Goal: Task Accomplishment & Management: Complete application form

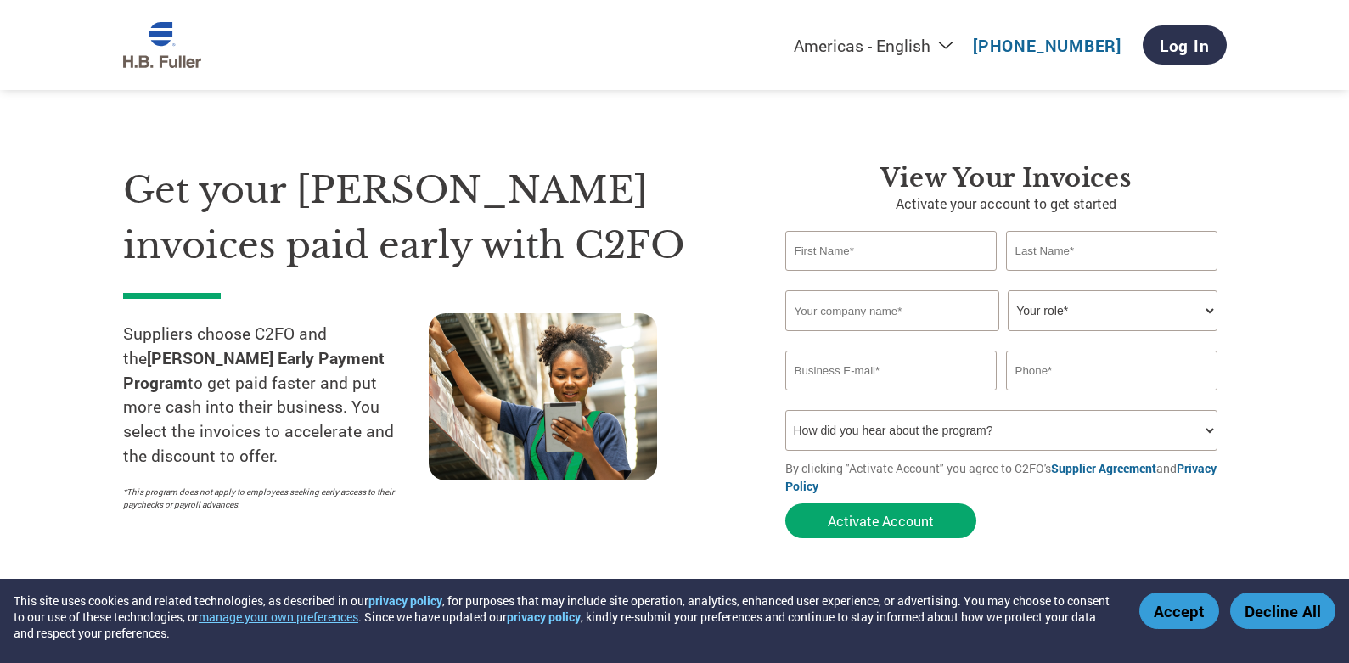
click at [877, 246] on input "text" at bounding box center [891, 251] width 212 height 40
click at [869, 249] on input "text" at bounding box center [891, 251] width 212 height 40
type input "[PERSON_NAME]"
type input "Maxxum [GEOGRAPHIC_DATA]"
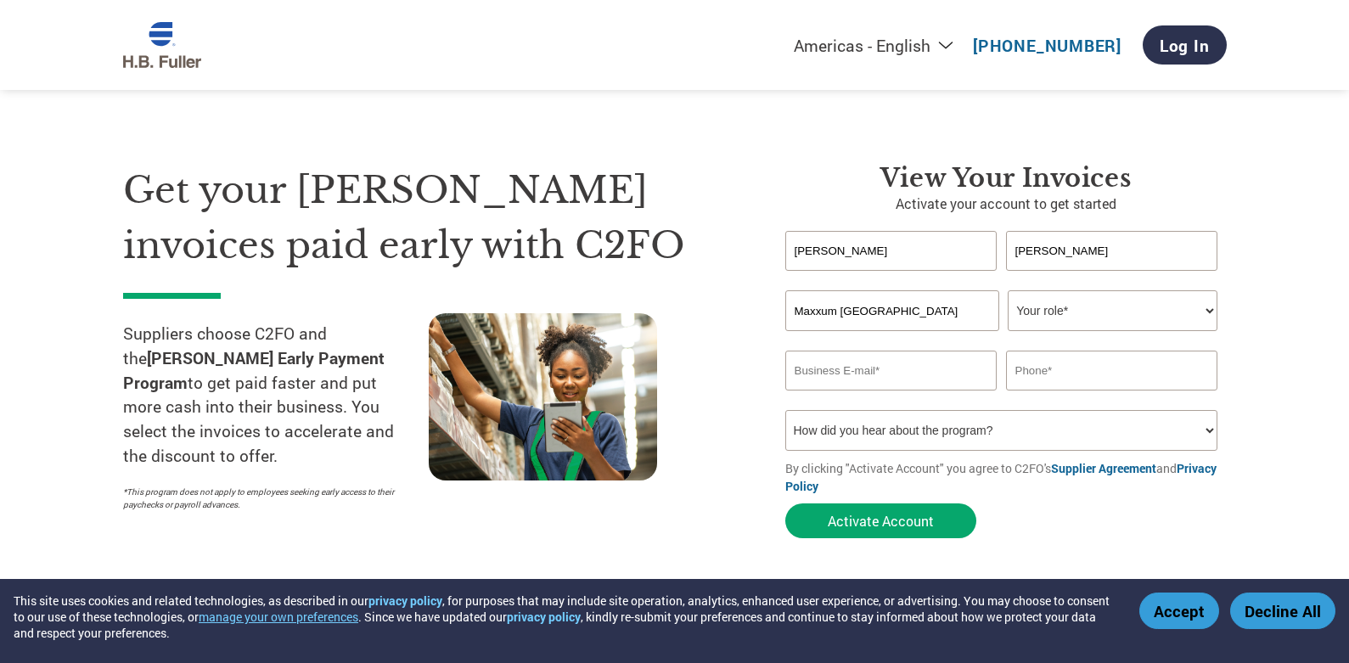
type input "[EMAIL_ADDRESS][DOMAIN_NAME]"
type input "3203181575"
click at [1051, 313] on select "Your role* CFO Controller Credit Manager Finance Director Treasurer CEO Preside…" at bounding box center [1113, 310] width 210 height 41
select select "FINANCE_DIRECTOR"
click at [1008, 290] on select "Your role* CFO Controller Credit Manager Finance Director Treasurer CEO Preside…" at bounding box center [1113, 310] width 210 height 41
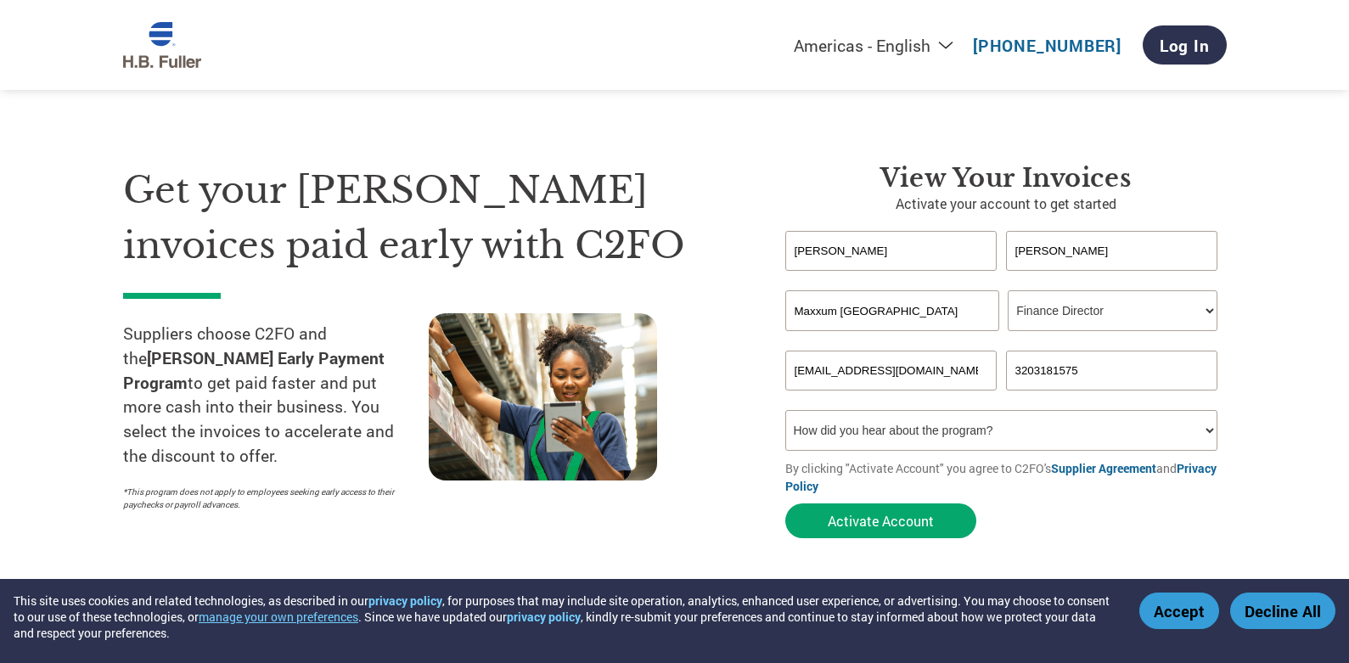
click at [1208, 431] on select "How did you hear about the program? Received a letter Email Social Media Online…" at bounding box center [1001, 430] width 433 height 41
select select "Other"
click at [785, 410] on select "How did you hear about the program? Received a letter Email Social Media Online…" at bounding box center [1001, 430] width 433 height 41
click at [877, 520] on button "Activate Account" at bounding box center [880, 520] width 191 height 35
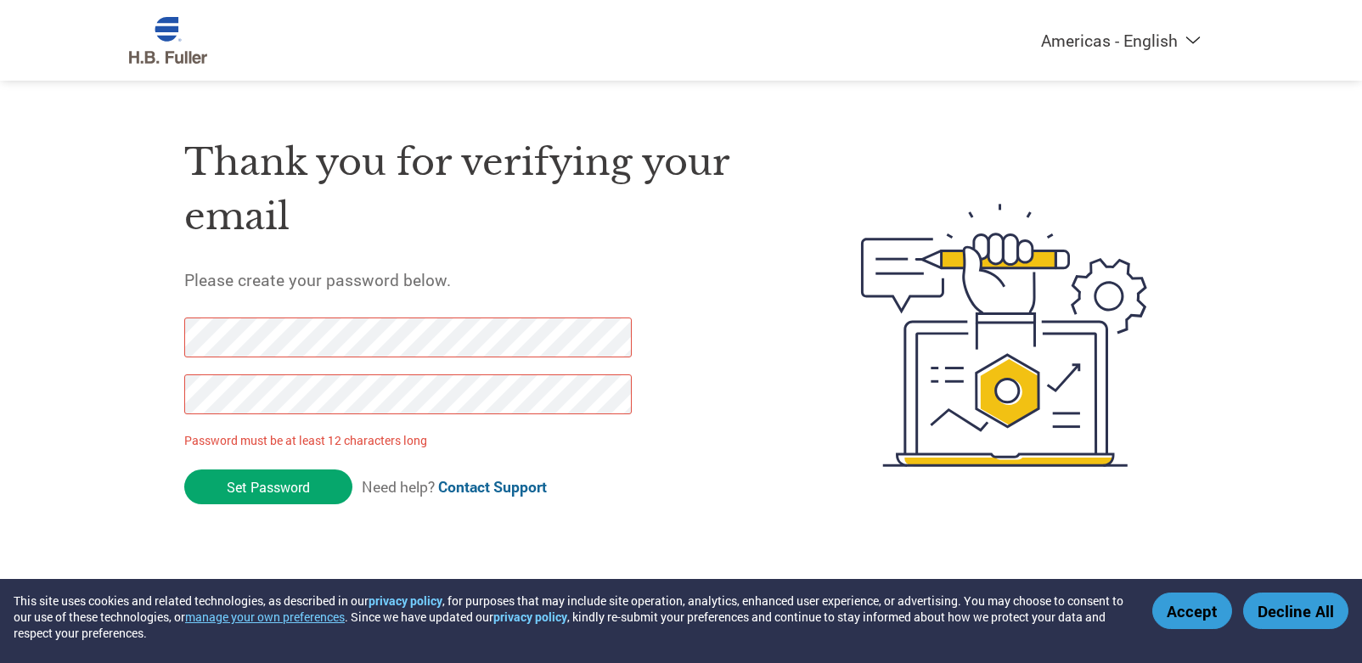
click at [157, 337] on div "Thank you for verifying your email Please create your password below. Password …" at bounding box center [681, 335] width 1104 height 450
click at [149, 345] on div "Thank you for verifying your email Please create your password below. Password …" at bounding box center [681, 335] width 1104 height 450
click at [264, 493] on input "Set Password" at bounding box center [268, 486] width 168 height 35
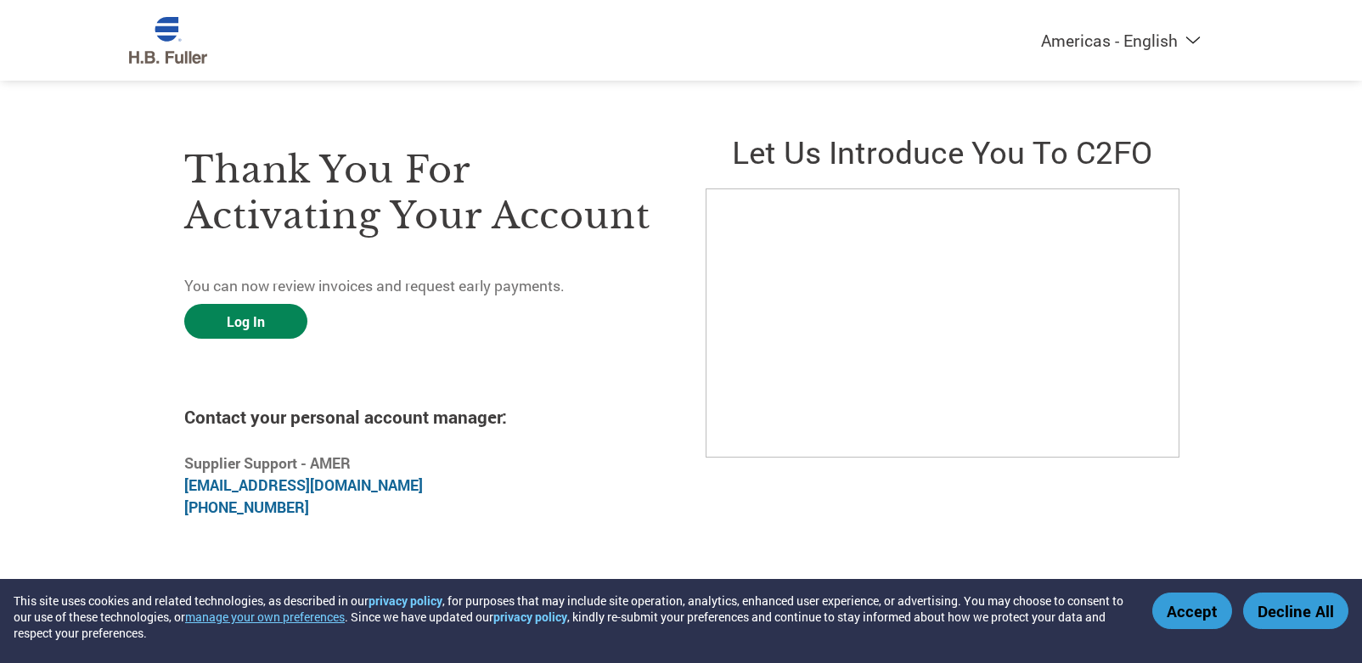
click at [262, 325] on link "Log In" at bounding box center [245, 321] width 123 height 35
